Goal: Information Seeking & Learning: Find specific fact

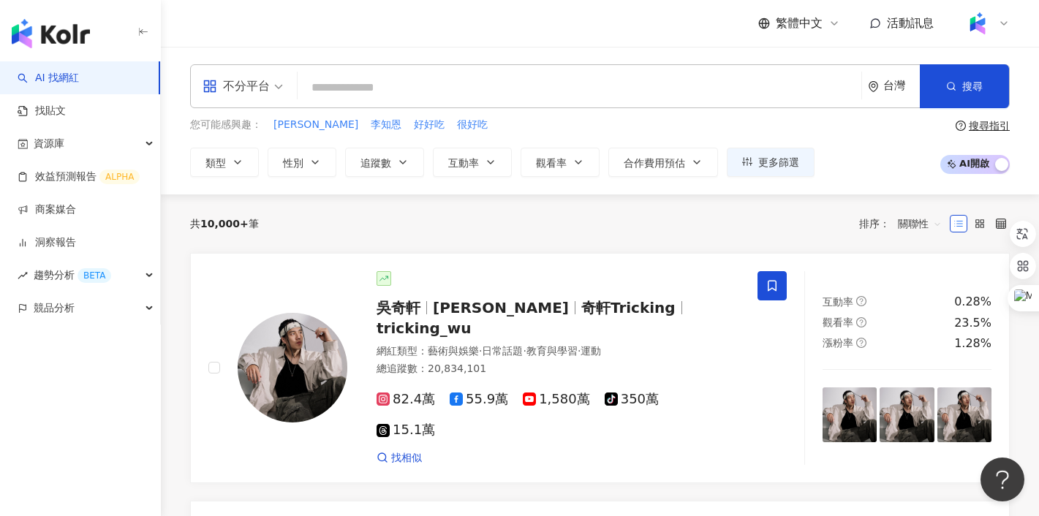
click at [887, 83] on div "台灣" at bounding box center [901, 86] width 37 height 12
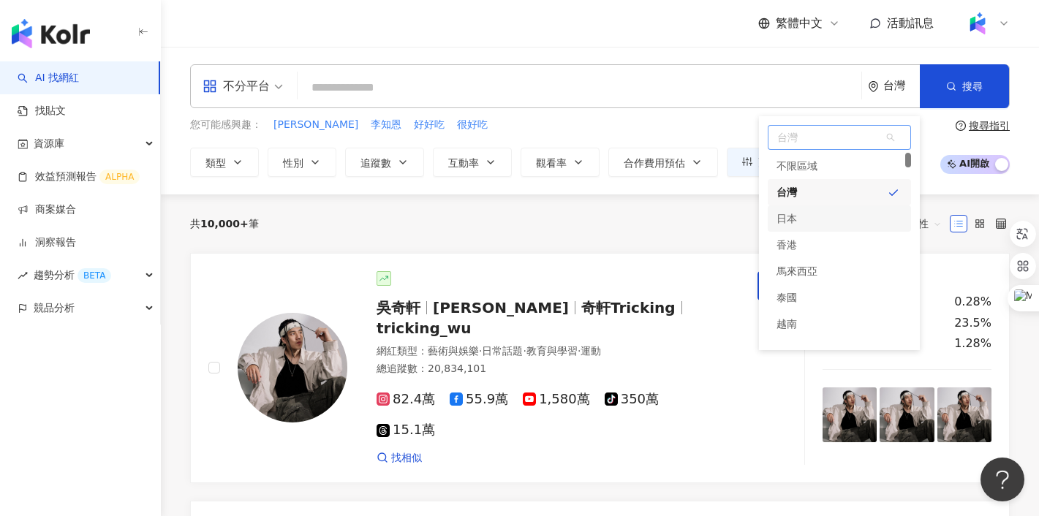
click at [804, 219] on div "日本" at bounding box center [839, 218] width 143 height 26
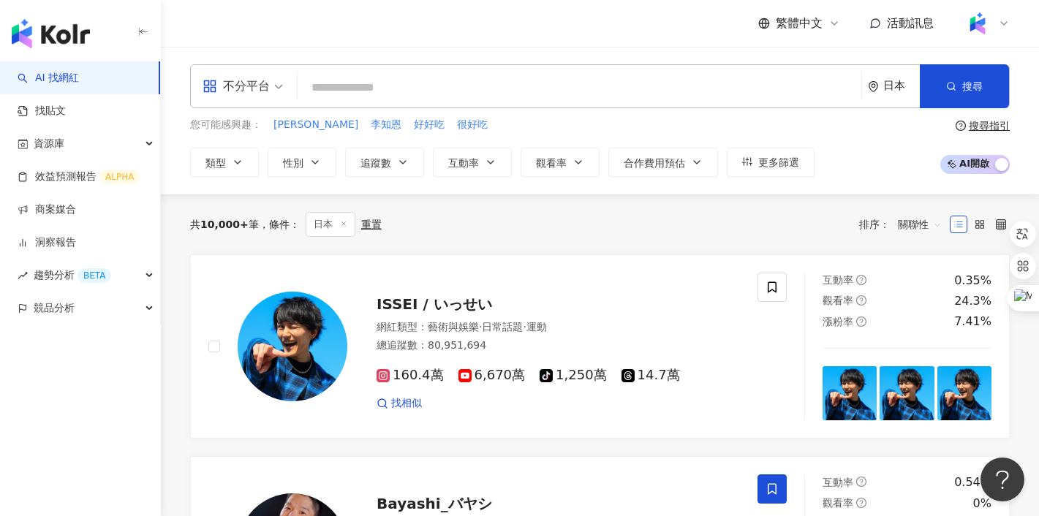
click at [449, 95] on input "search" at bounding box center [579, 88] width 552 height 28
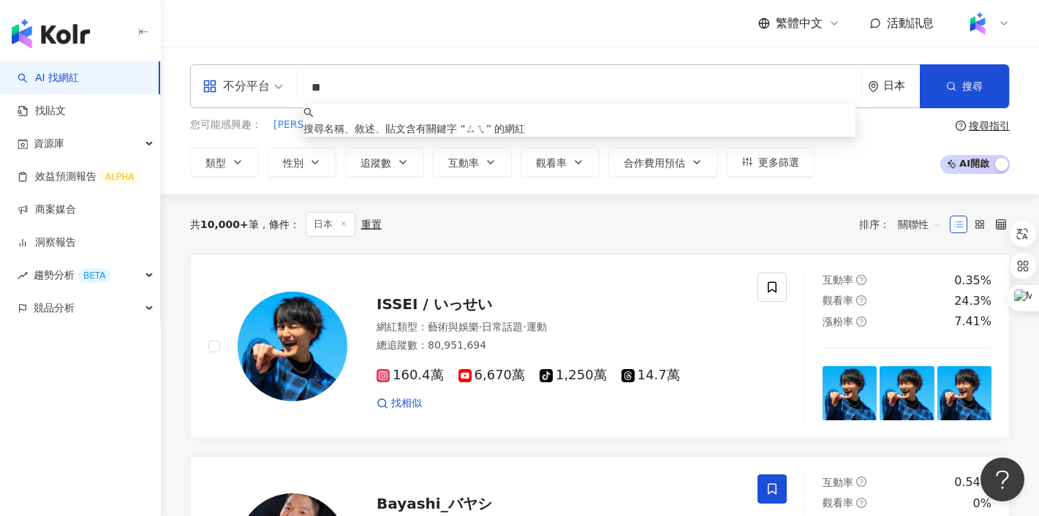
type input "*"
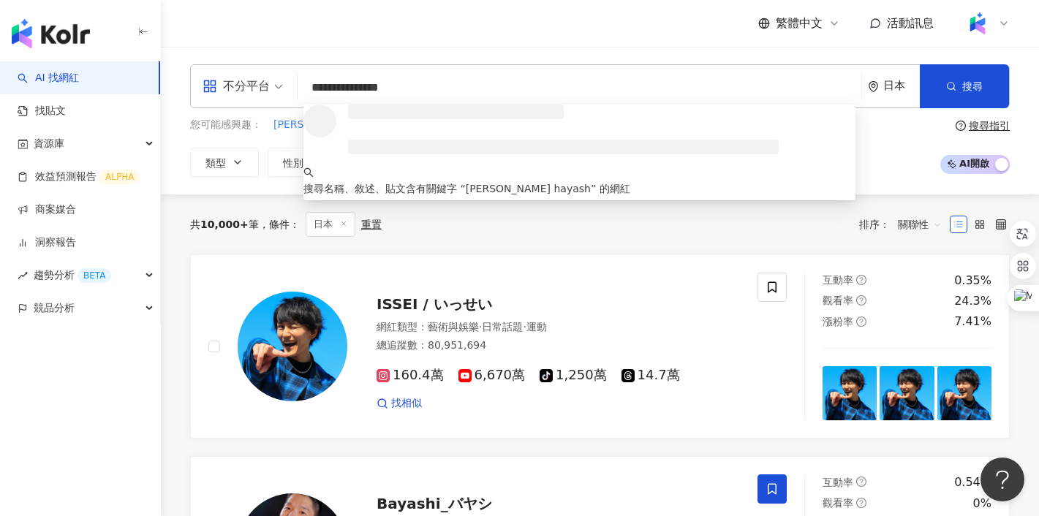
type input "**********"
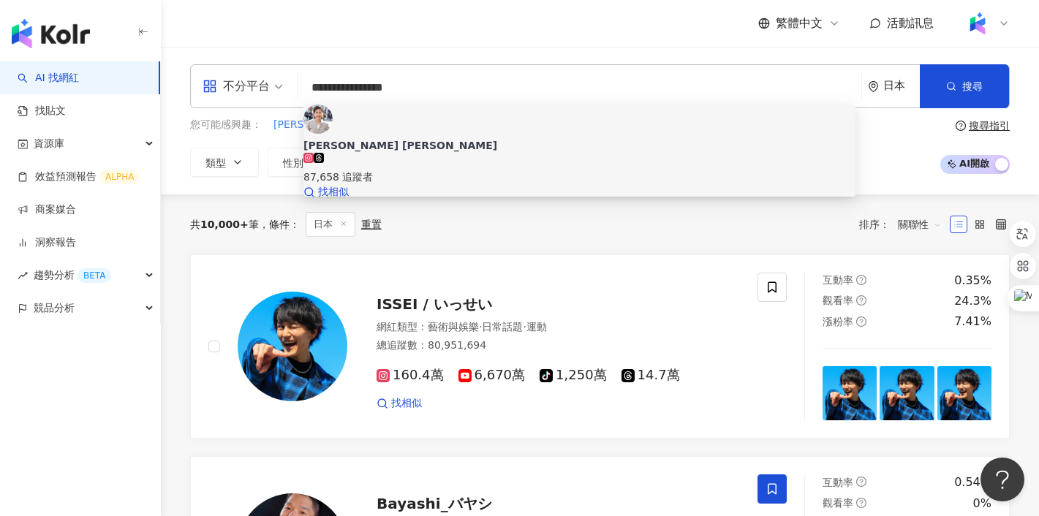
click at [349, 126] on div "[PERSON_NAME] [PERSON_NAME] 87,658 追蹤者 找相似" at bounding box center [579, 152] width 552 height 95
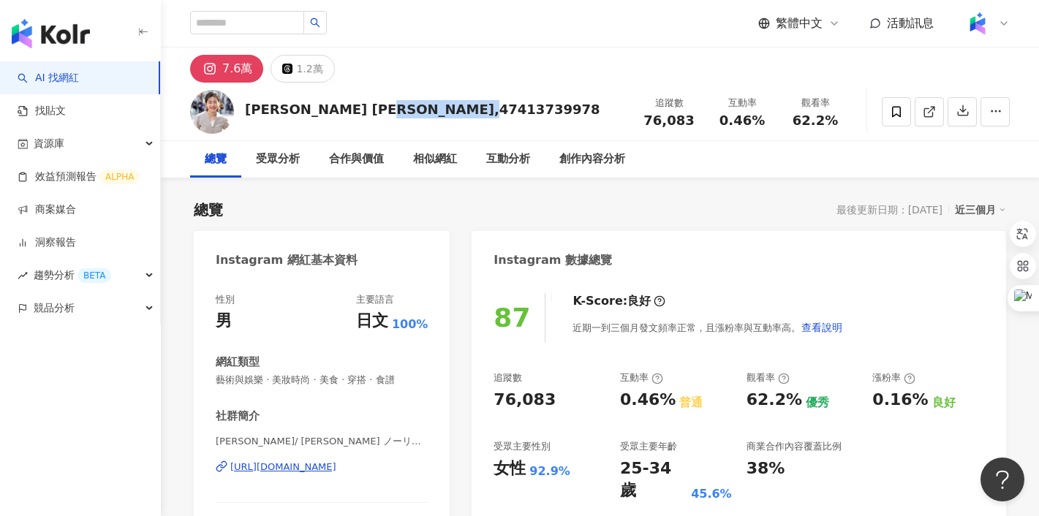
drag, startPoint x: 368, startPoint y: 113, endPoint x: 458, endPoint y: 113, distance: 89.2
click at [458, 113] on div "NOLLEY'S Hayashi,47413739978 追蹤數 76,083 互動率 0.46% 觀看率 62.2%" at bounding box center [600, 112] width 878 height 58
click at [393, 81] on div "7.6萬 1.2萬" at bounding box center [600, 65] width 878 height 35
drag, startPoint x: 249, startPoint y: 113, endPoint x: 362, endPoint y: 116, distance: 113.4
click at [362, 116] on div "NOLLEY'S Hayashi,47413739978" at bounding box center [422, 109] width 355 height 18
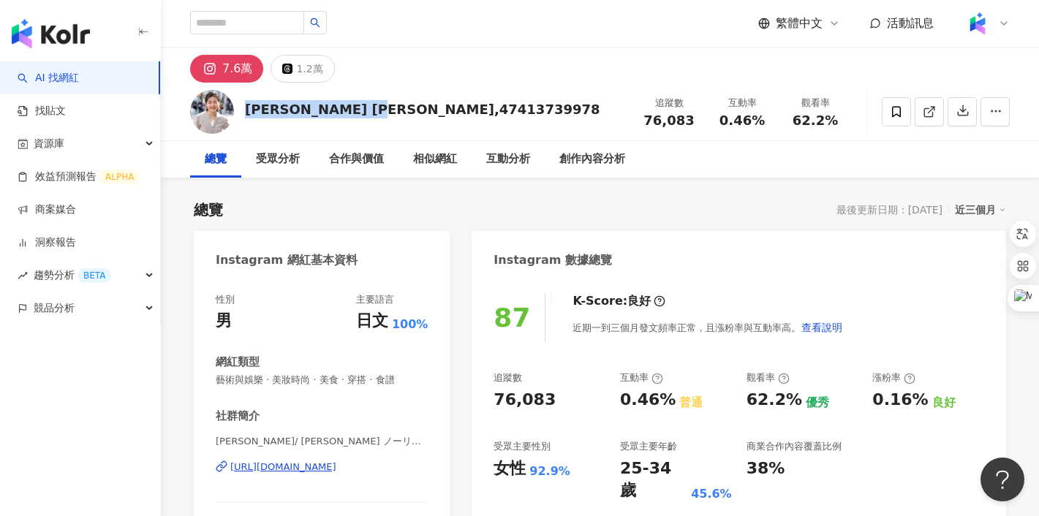
copy div "[PERSON_NAME] [PERSON_NAME]"
click at [53, 83] on link "AI 找網紅" at bounding box center [48, 78] width 61 height 15
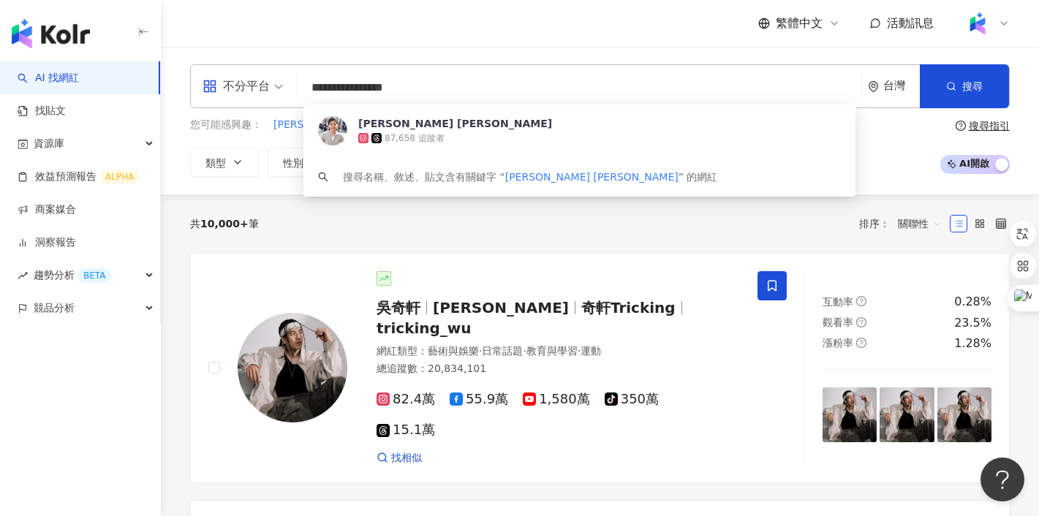
type input "**********"
click at [897, 88] on div "台灣" at bounding box center [901, 86] width 37 height 12
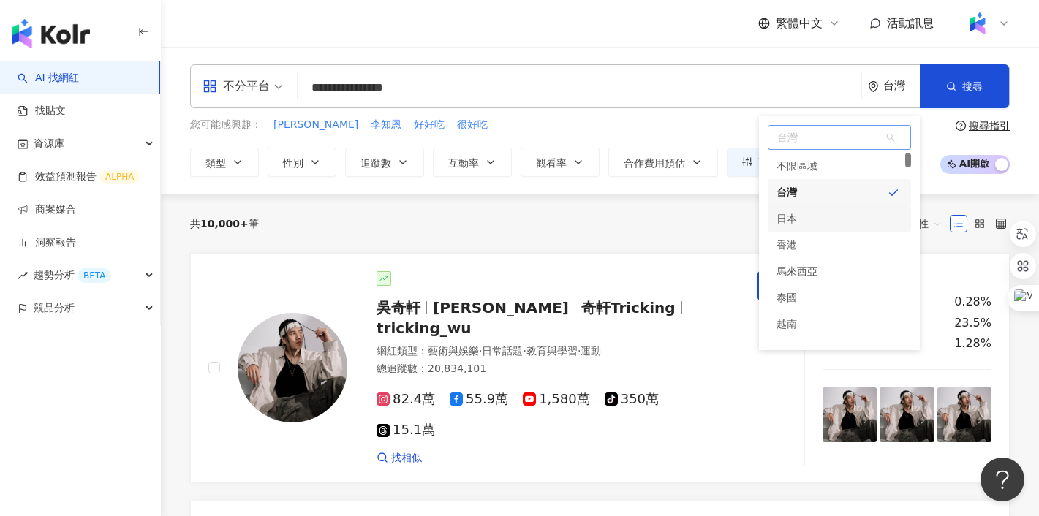
click at [801, 216] on div "日本" at bounding box center [839, 218] width 143 height 26
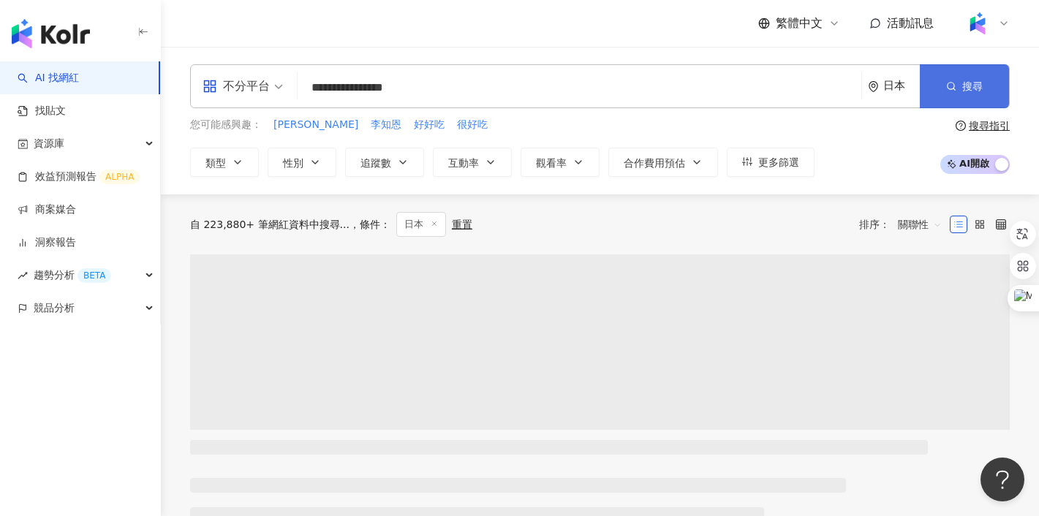
click at [959, 86] on button "搜尋" at bounding box center [964, 86] width 89 height 44
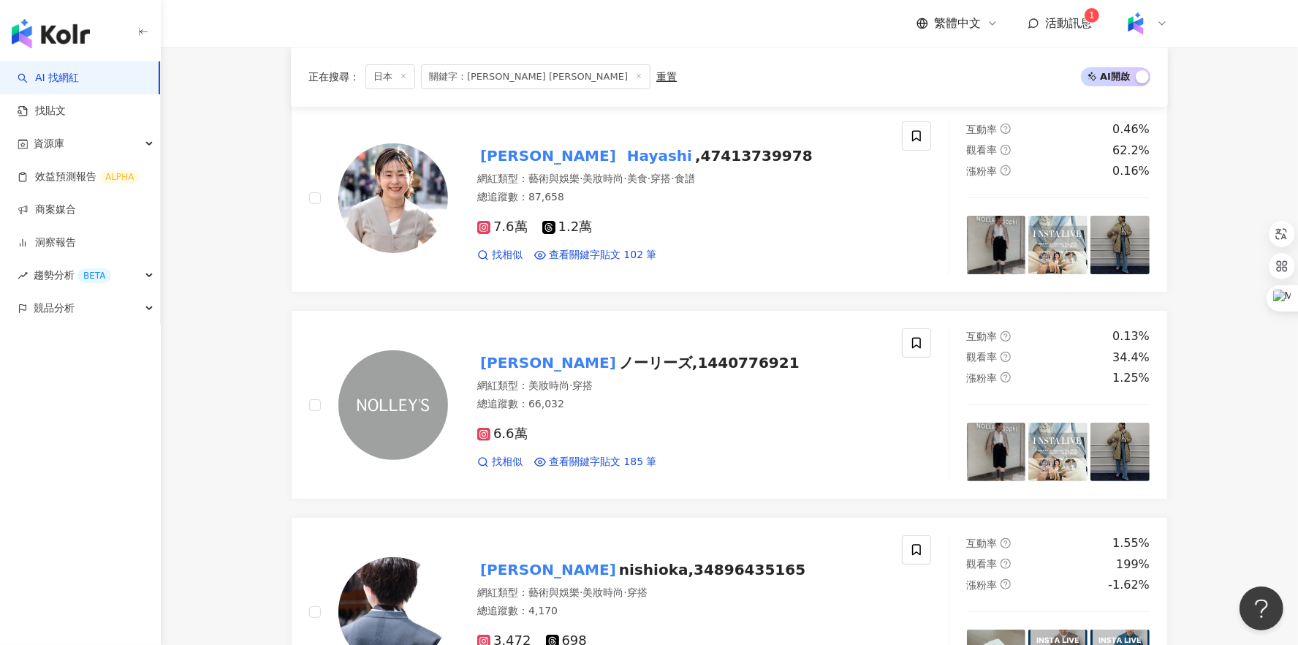
scroll to position [201, 0]
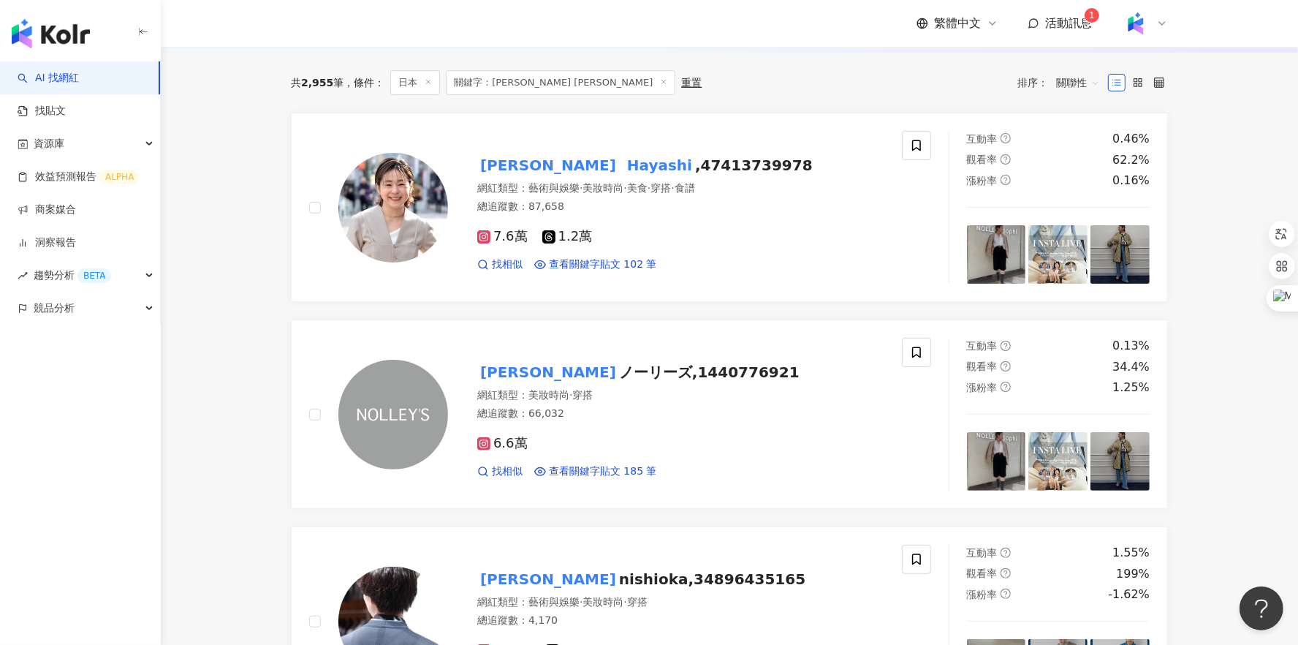
click at [660, 86] on icon at bounding box center [663, 81] width 7 height 7
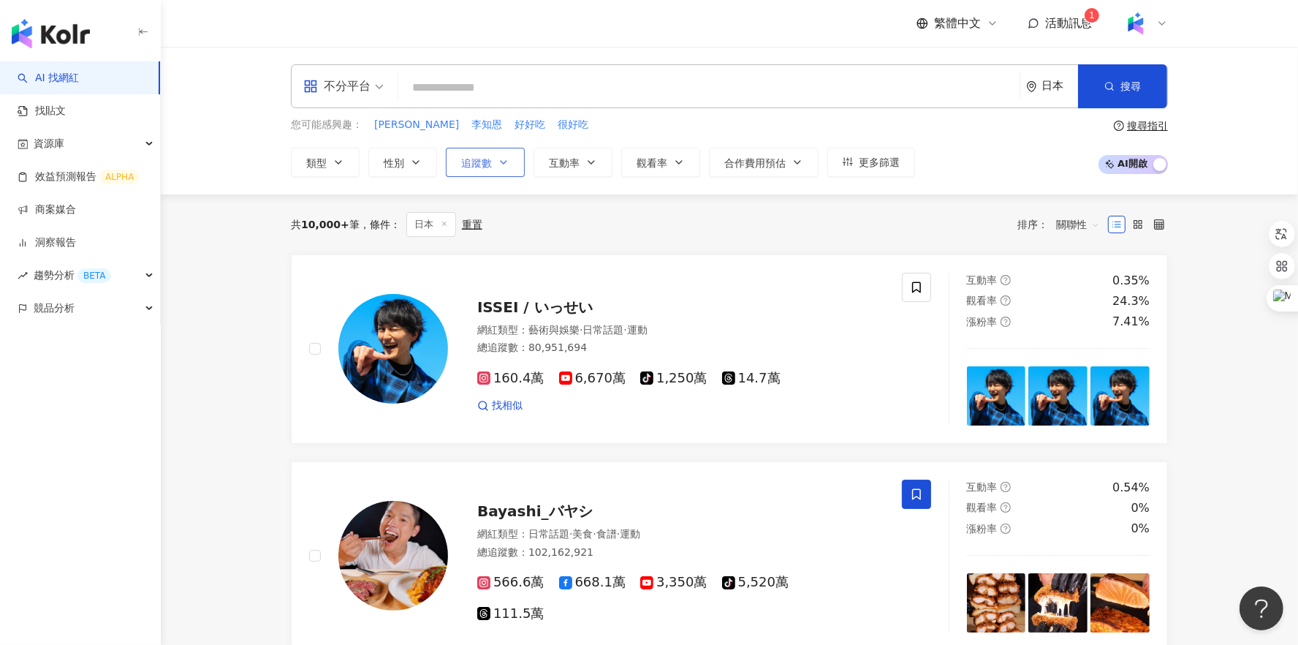
click at [491, 162] on button "追蹤數" at bounding box center [485, 162] width 79 height 29
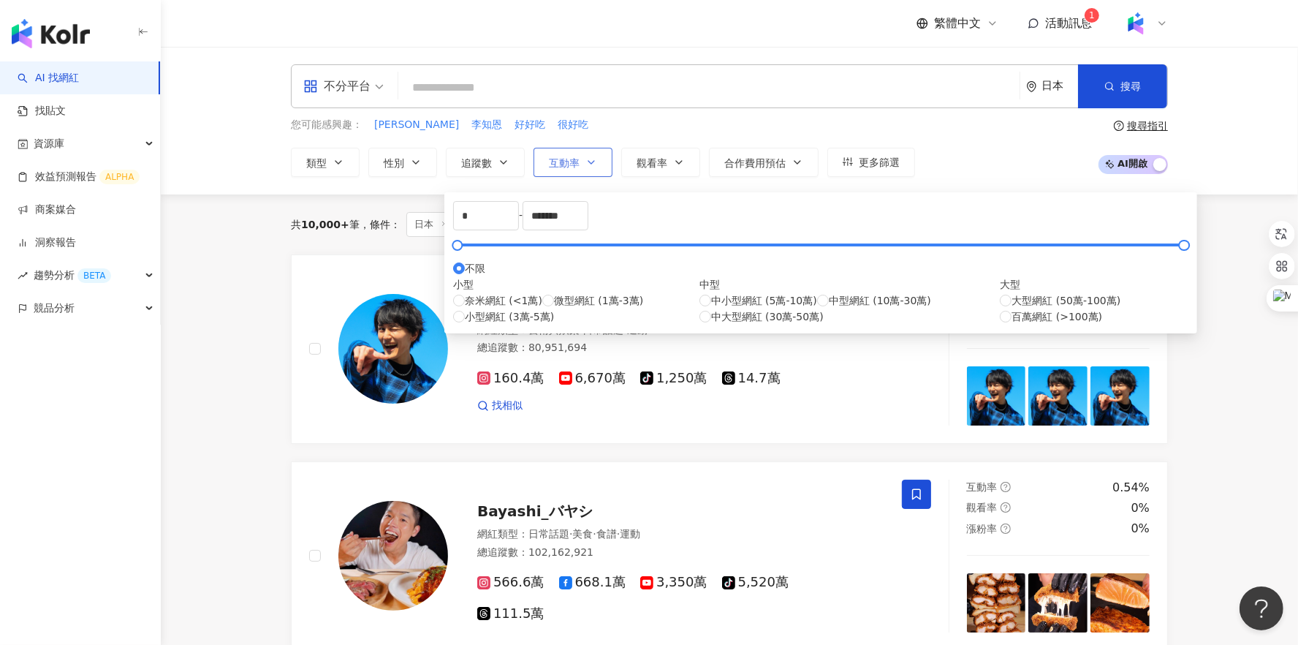
click at [575, 162] on span "互動率" at bounding box center [564, 163] width 31 height 12
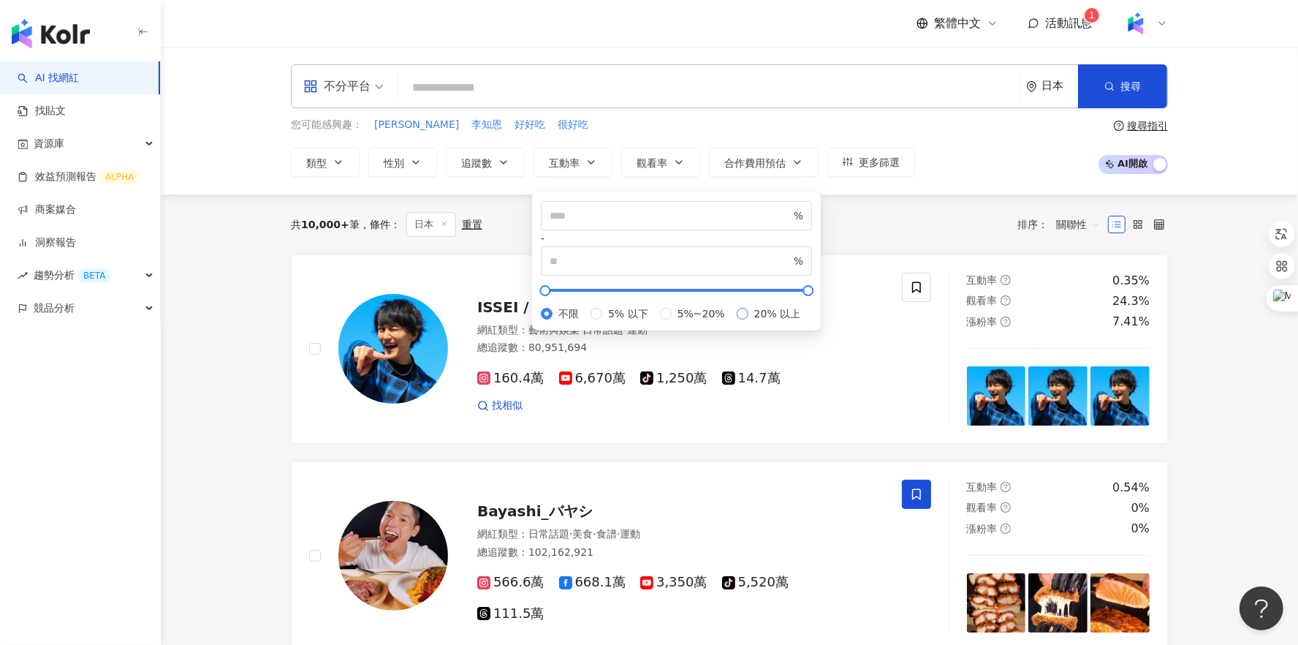
click at [748, 322] on span "20% 以上" at bounding box center [777, 314] width 58 height 16
type input "**"
